Goal: Information Seeking & Learning: Learn about a topic

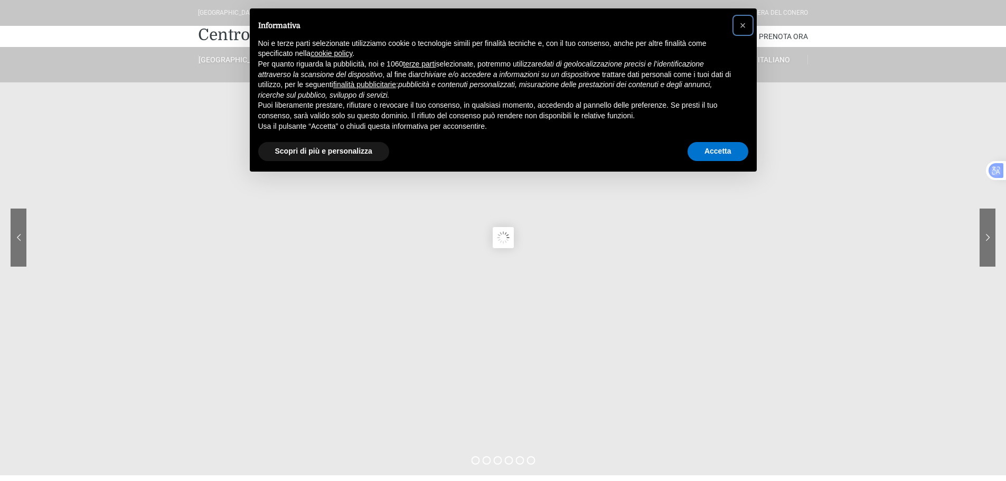
drag, startPoint x: 742, startPoint y: 24, endPoint x: 250, endPoint y: 165, distance: 511.6
click at [742, 24] on span "×" at bounding box center [743, 26] width 6 height 12
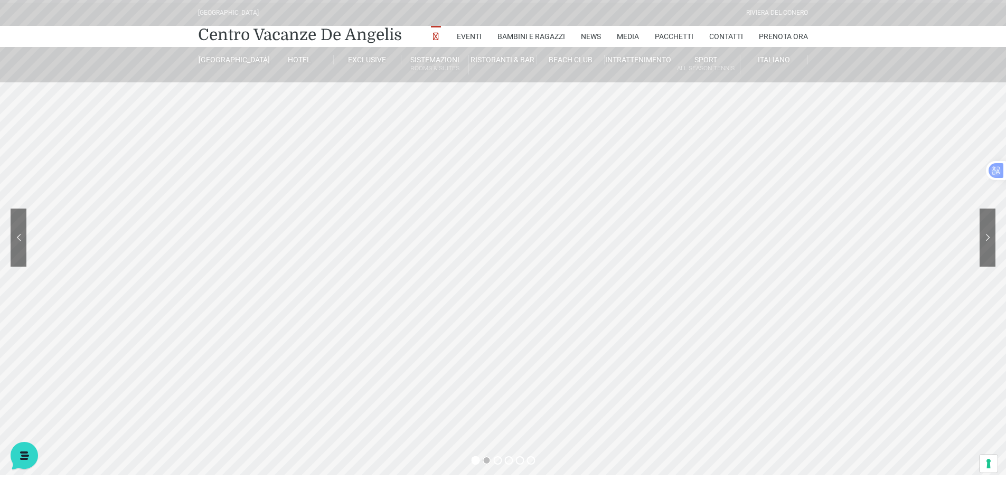
click at [487, 460] on sr7-bullet at bounding box center [486, 460] width 8 height 8
click at [497, 461] on sr7-bullet at bounding box center [497, 460] width 8 height 8
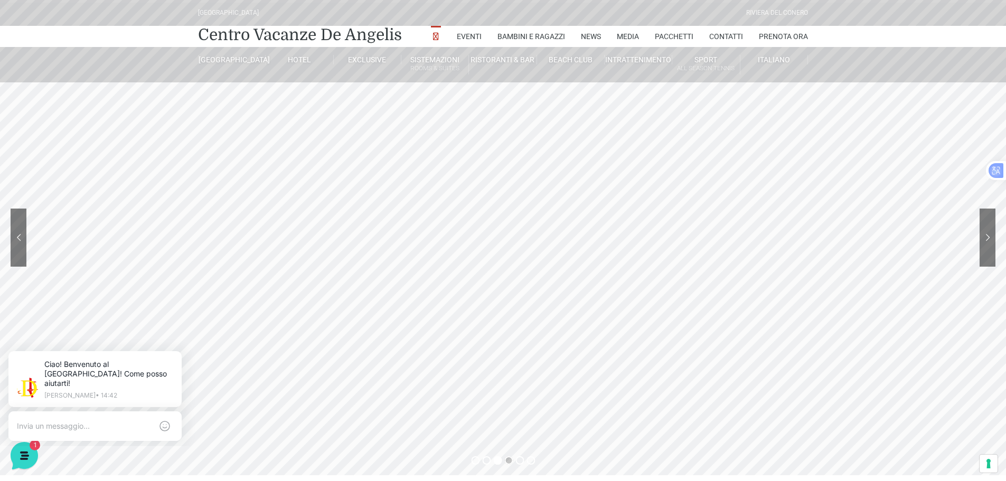
click at [510, 461] on sr7-bullet at bounding box center [509, 460] width 8 height 8
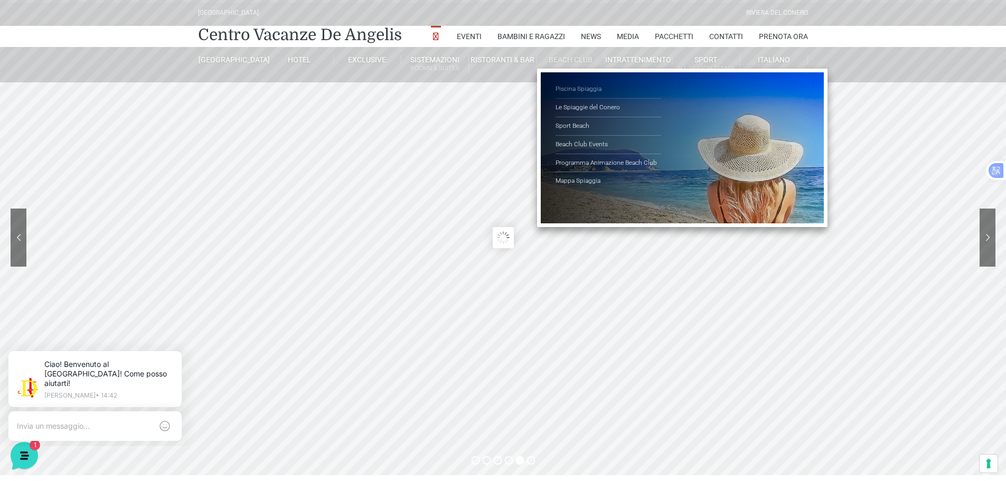
click at [565, 87] on link "Piscina Spiaggia" at bounding box center [609, 89] width 106 height 18
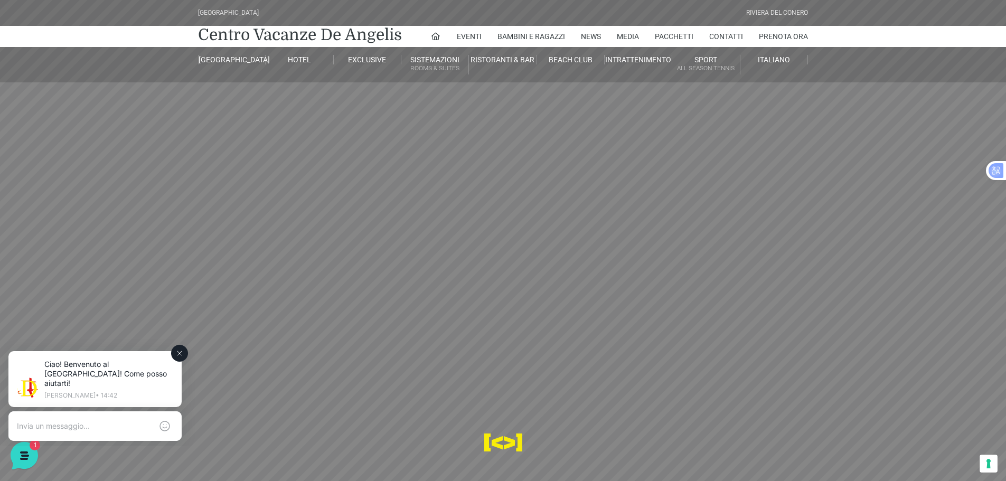
drag, startPoint x: 175, startPoint y: 349, endPoint x: 212, endPoint y: 684, distance: 337.0
click at [175, 349] on button at bounding box center [179, 353] width 17 height 17
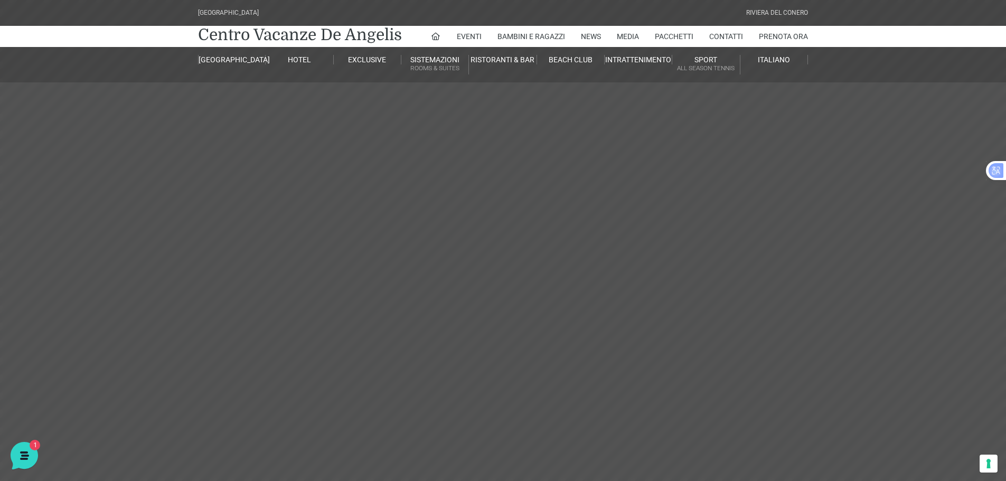
click at [571, 108] on link "Le Spiaggie del Conero" at bounding box center [609, 108] width 106 height 18
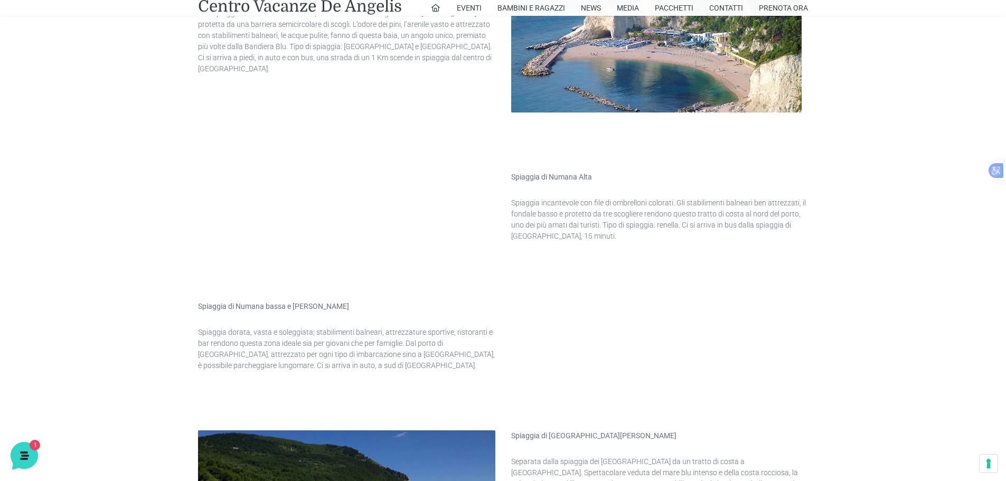
scroll to position [1479, 0]
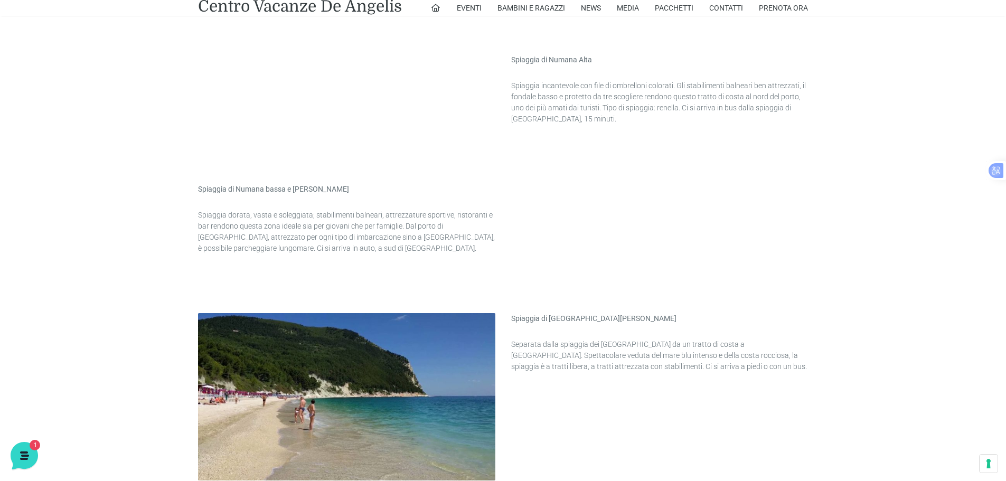
drag, startPoint x: 630, startPoint y: 7, endPoint x: 610, endPoint y: 10, distance: 19.7
click at [630, 7] on link "Media" at bounding box center [628, 8] width 22 height 16
